Goal: Task Accomplishment & Management: Manage account settings

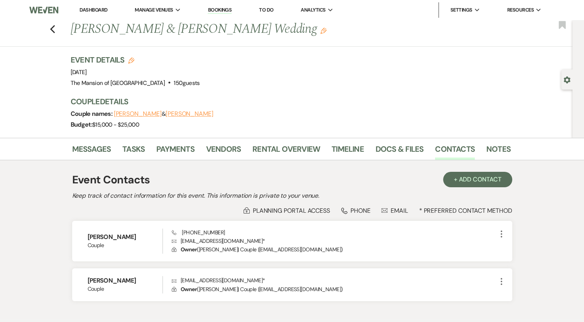
click at [230, 66] on div "Event Details Edit Event Date: [DATE] Venue: [GEOGRAPHIC_DATA] . 150 guests Ven…" at bounding box center [287, 71] width 432 height 34
click at [100, 6] on li "Dashboard" at bounding box center [93, 9] width 35 height 15
click at [101, 12] on link "Dashboard" at bounding box center [93, 10] width 28 height 7
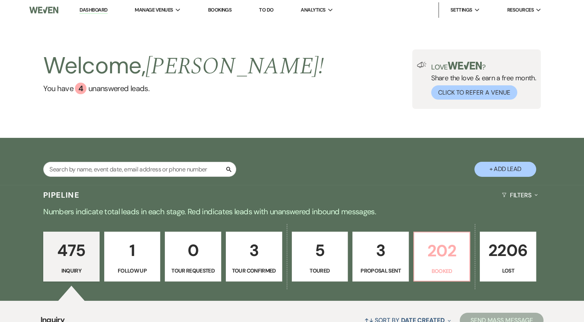
click at [451, 248] on p "202" at bounding box center [442, 251] width 46 height 26
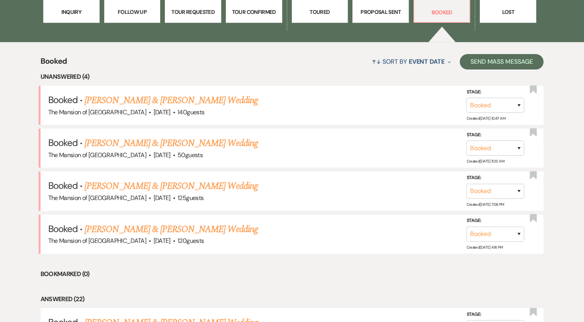
scroll to position [270, 0]
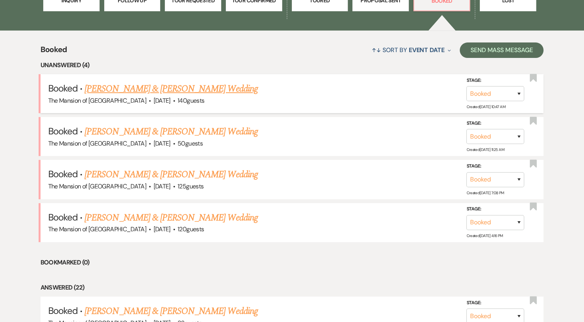
click at [162, 89] on link "[PERSON_NAME] & [PERSON_NAME] Wedding" at bounding box center [170, 89] width 173 height 14
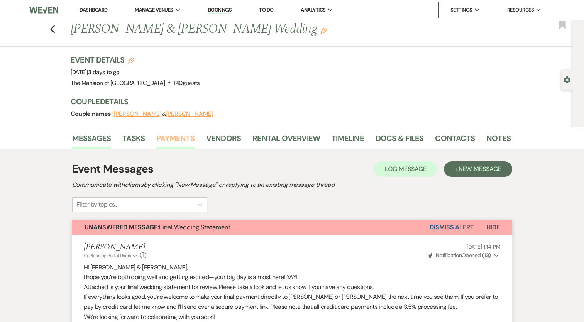
click at [162, 134] on link "Payments" at bounding box center [175, 140] width 38 height 17
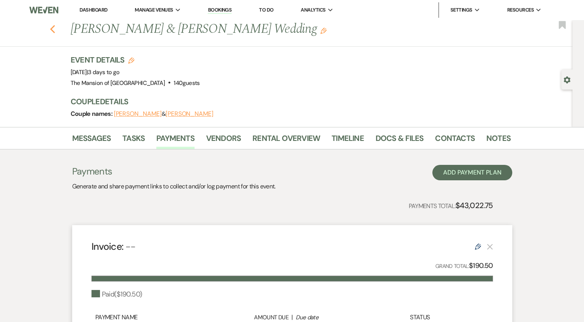
click at [54, 29] on icon "Previous" at bounding box center [53, 29] width 6 height 9
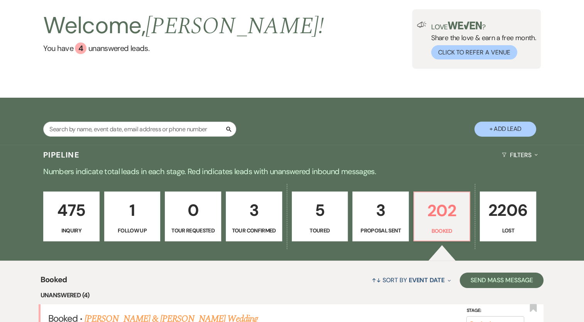
scroll to position [39, 0]
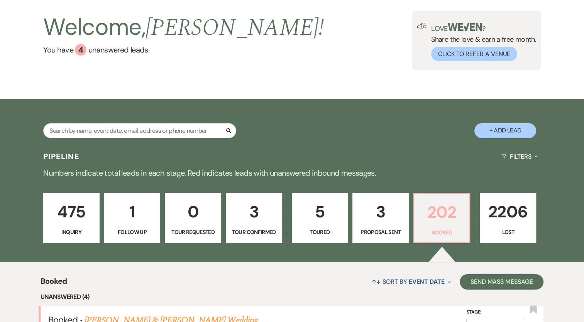
click at [427, 210] on p "202" at bounding box center [442, 212] width 46 height 26
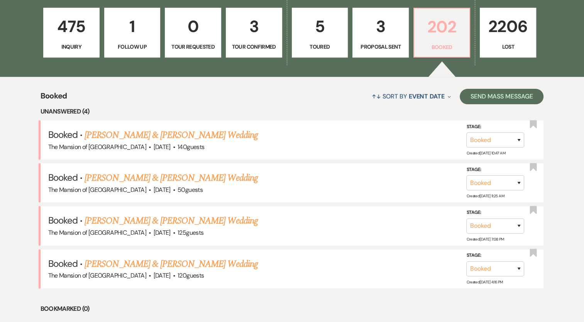
scroll to position [0, 0]
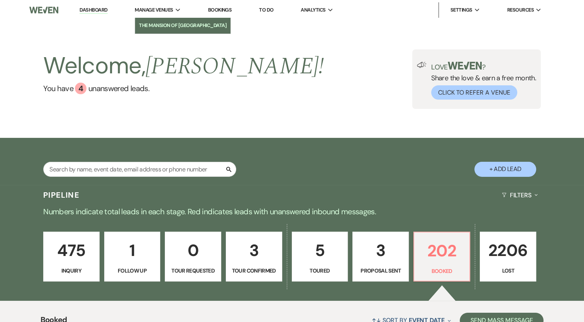
click at [188, 30] on link "The Mansion of [GEOGRAPHIC_DATA]" at bounding box center [182, 25] width 95 height 15
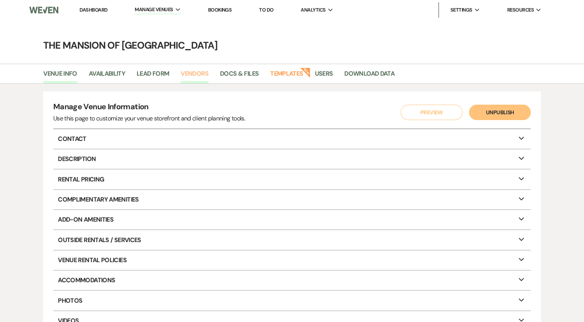
click at [199, 69] on link "Vendors" at bounding box center [195, 76] width 28 height 15
